Goal: Task Accomplishment & Management: Use online tool/utility

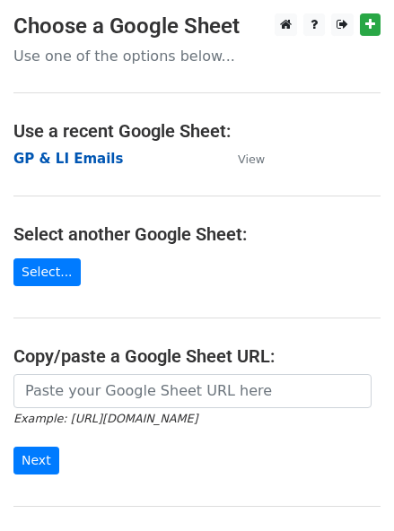
click at [83, 157] on strong "GP & LI Emails" at bounding box center [67, 159] width 109 height 16
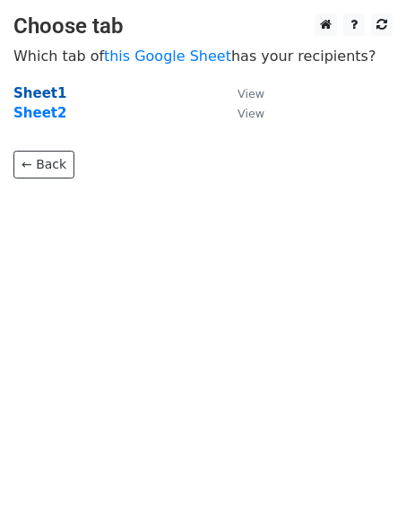
click at [42, 94] on strong "Sheet1" at bounding box center [39, 93] width 53 height 16
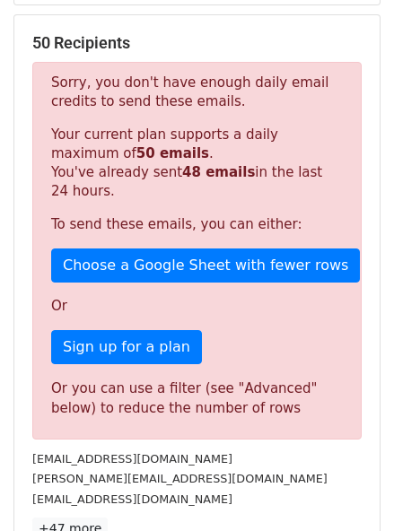
scroll to position [325, 0]
